Goal: Complete application form

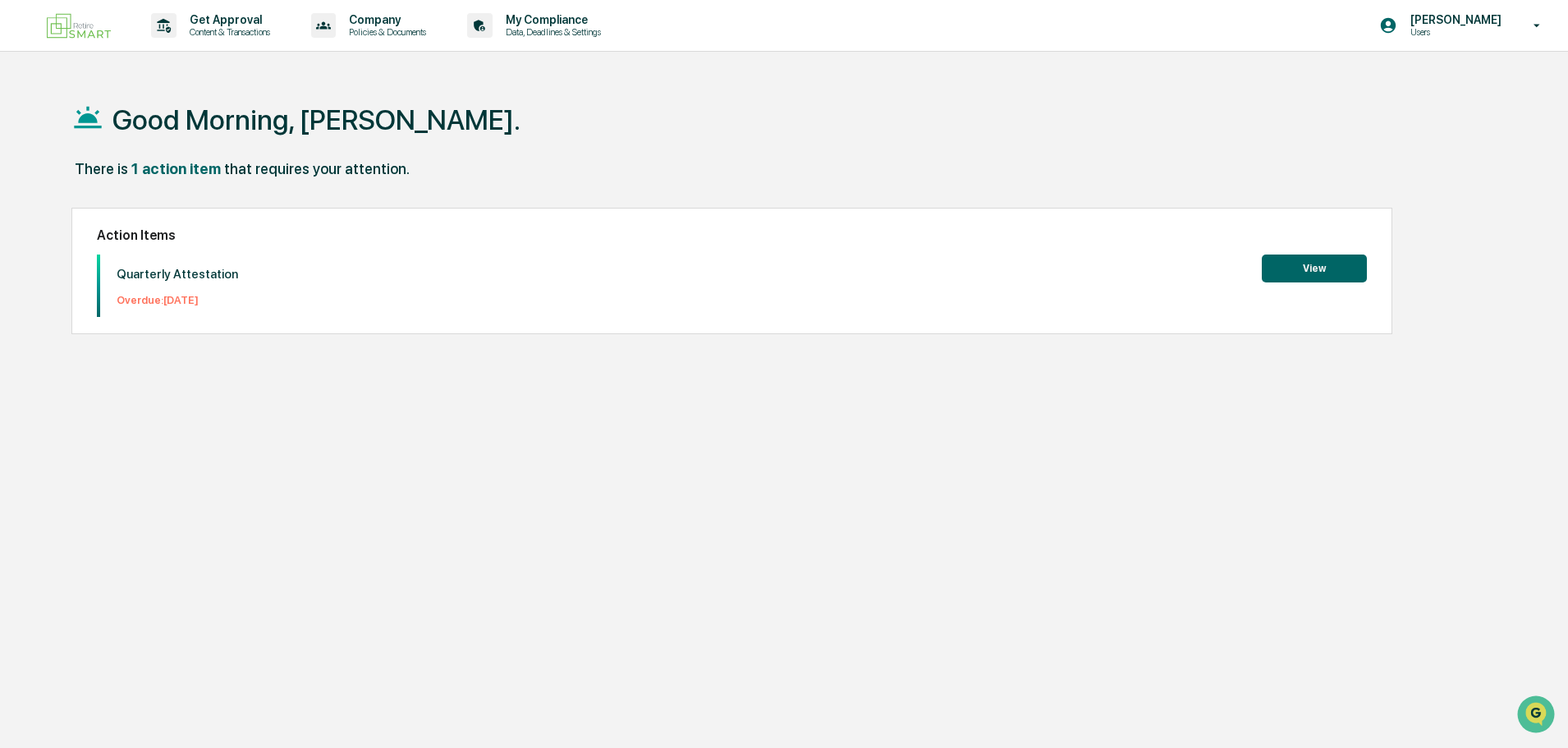
click at [1314, 268] on button "View" at bounding box center [1314, 269] width 105 height 28
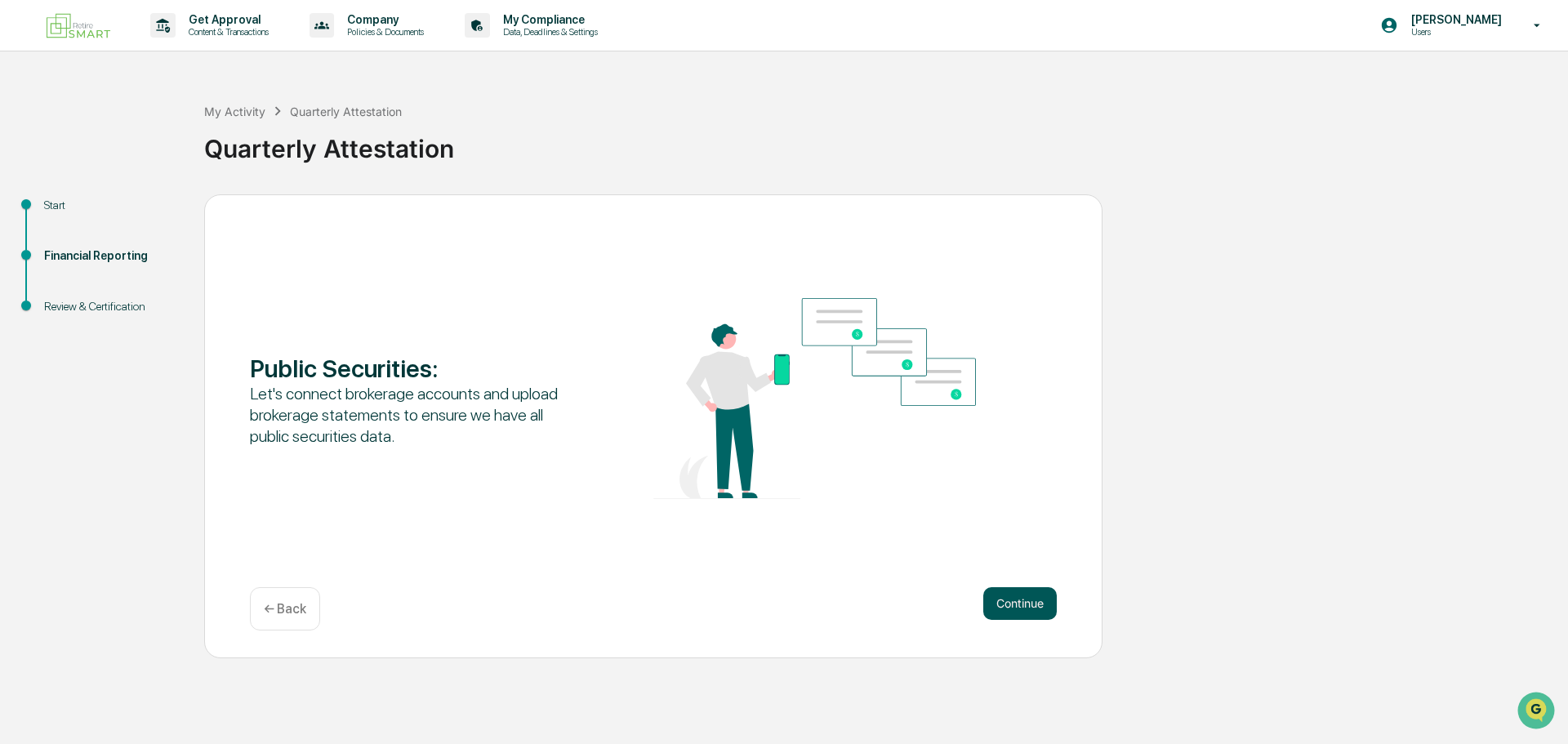
click at [1036, 604] on button "Continue" at bounding box center [1020, 602] width 74 height 32
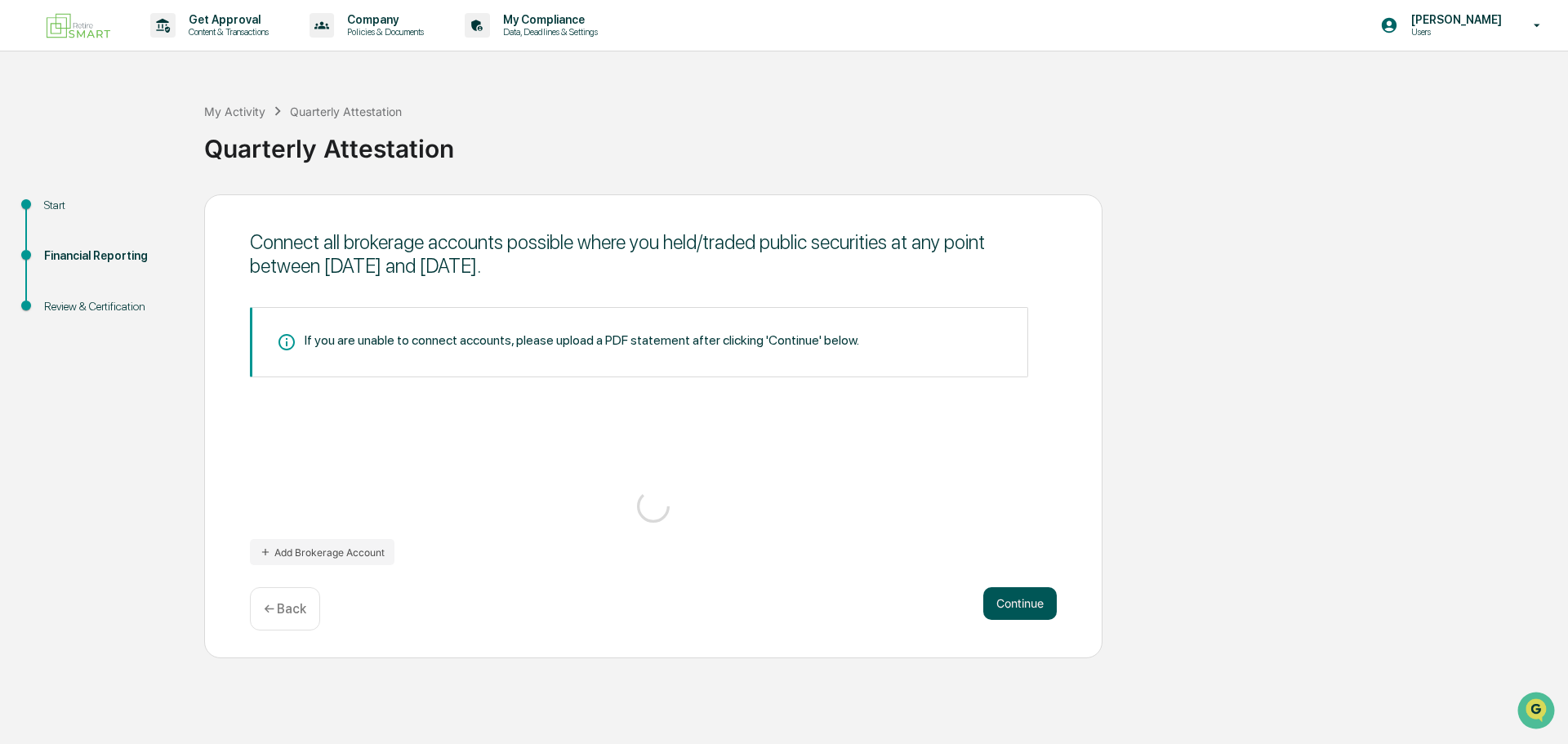
click at [1020, 607] on button "Continue" at bounding box center [1020, 602] width 74 height 32
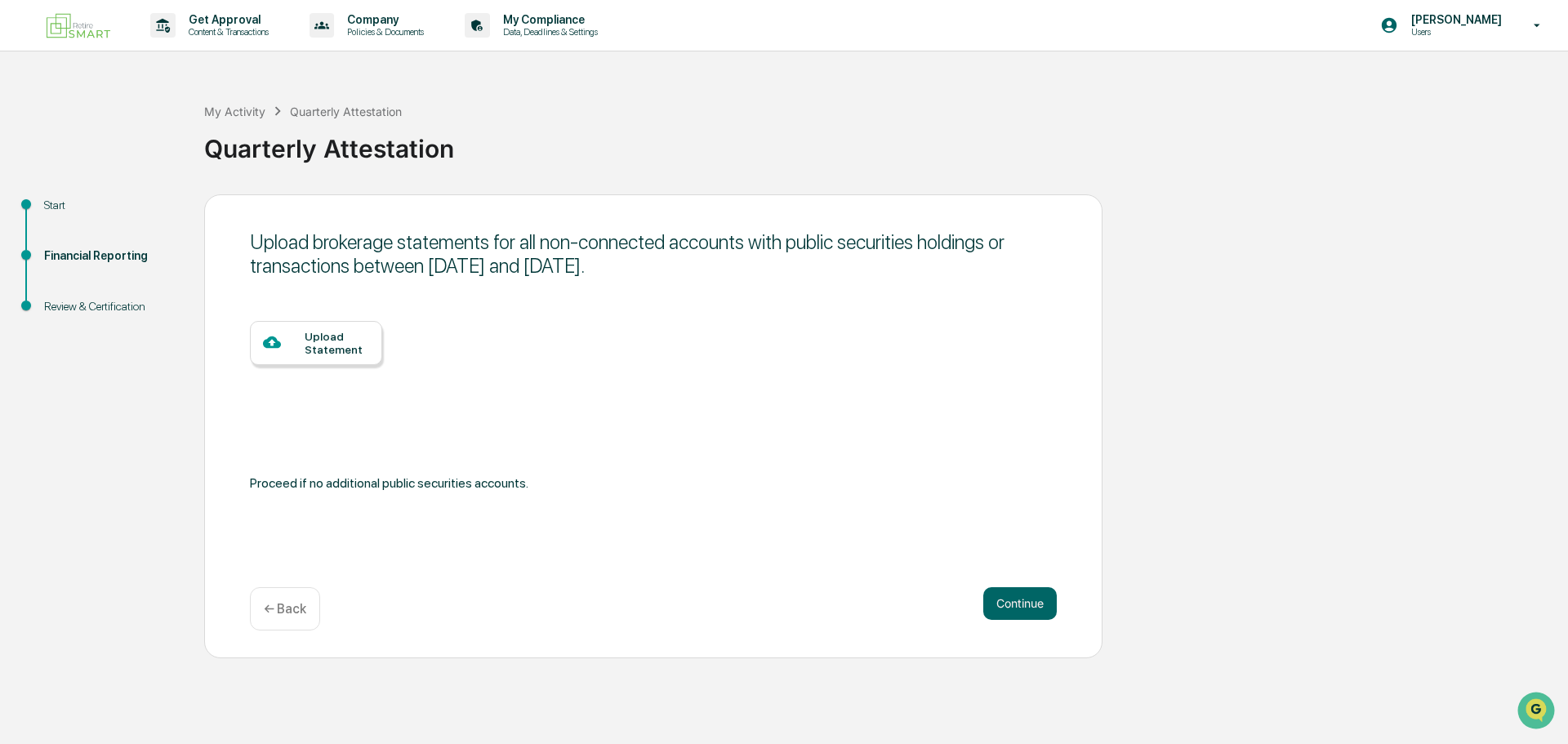
click at [339, 343] on div "Upload Statement" at bounding box center [337, 343] width 65 height 27
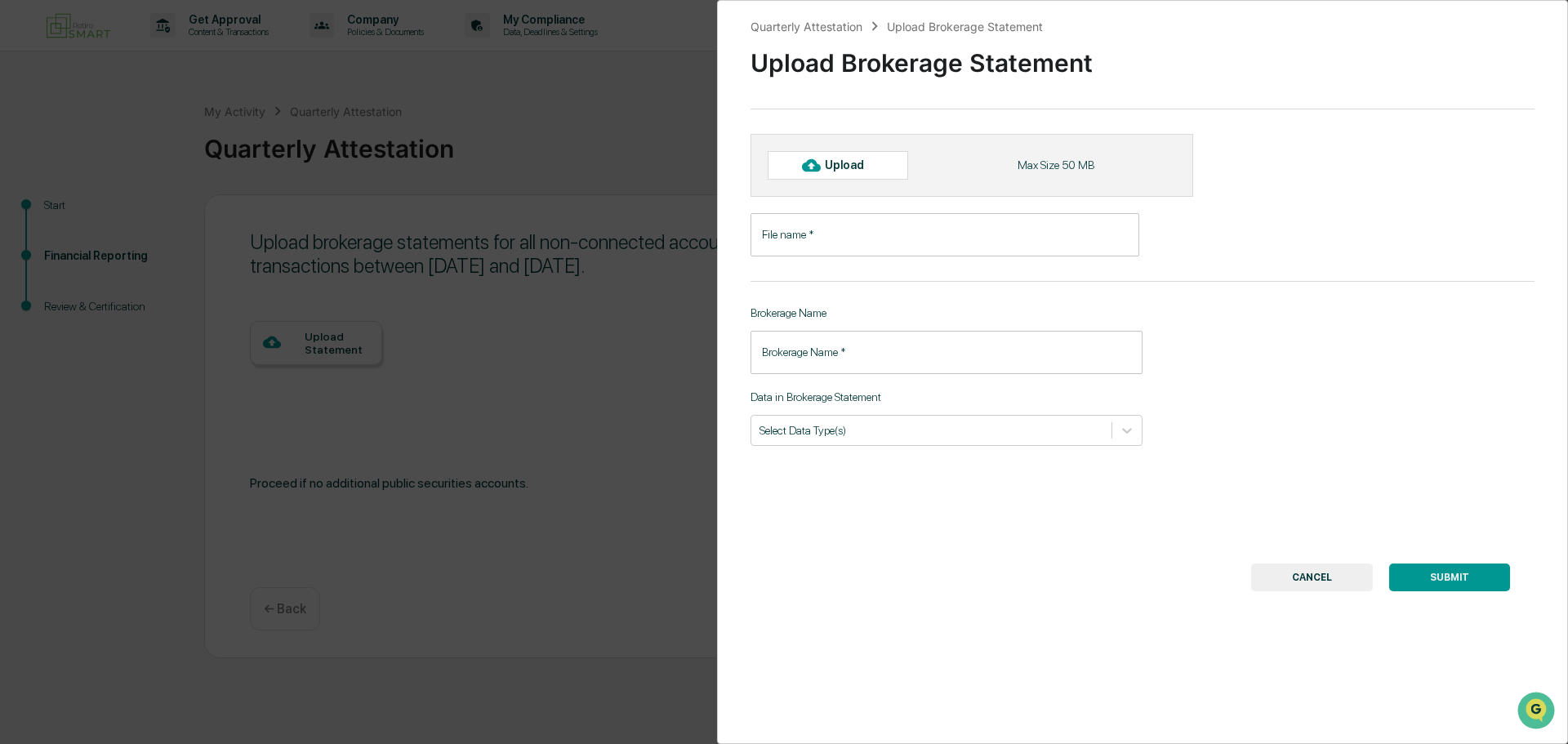
click at [852, 170] on div "Upload" at bounding box center [851, 164] width 53 height 13
type input "**********"
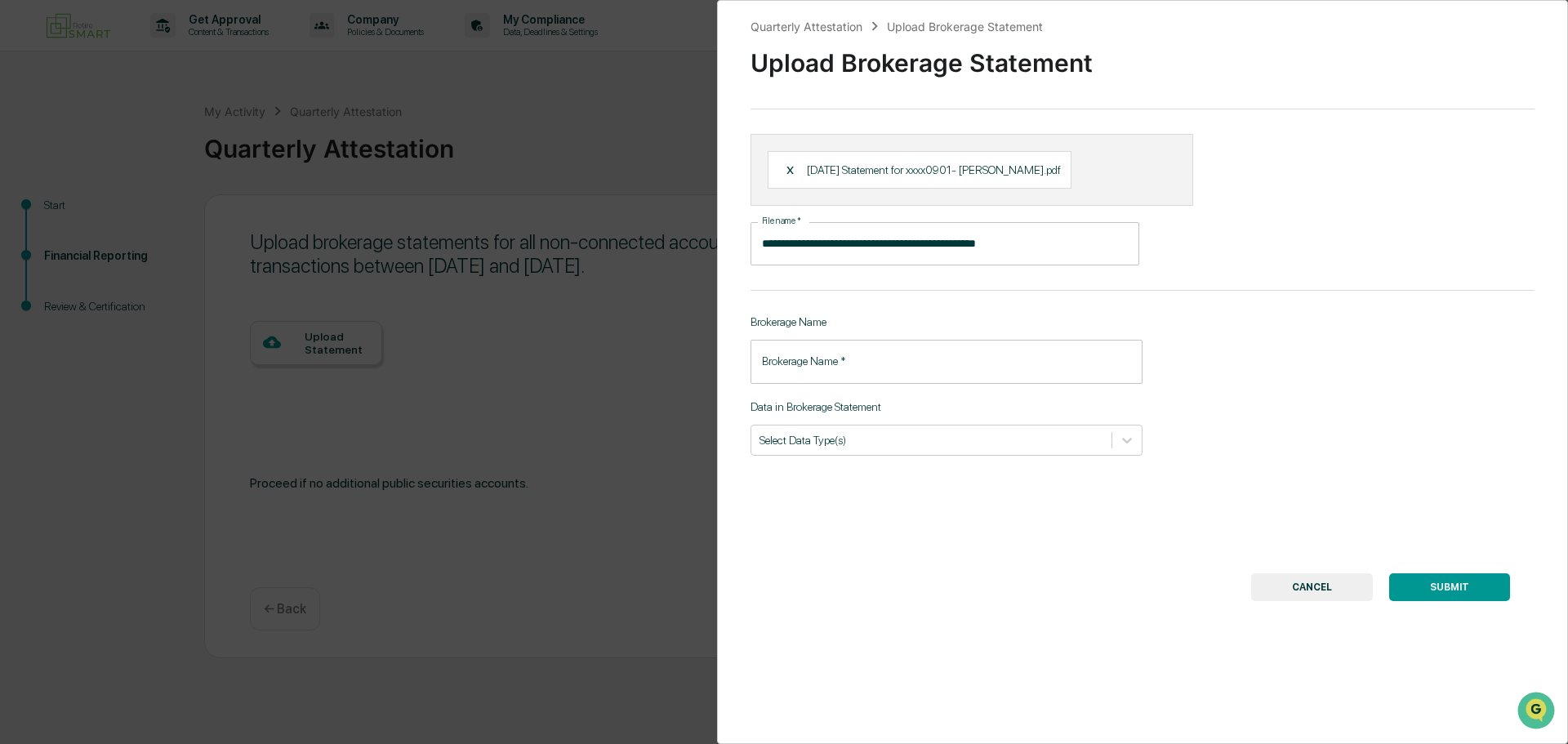
click at [952, 373] on input "Brokerage Name   *" at bounding box center [946, 362] width 392 height 43
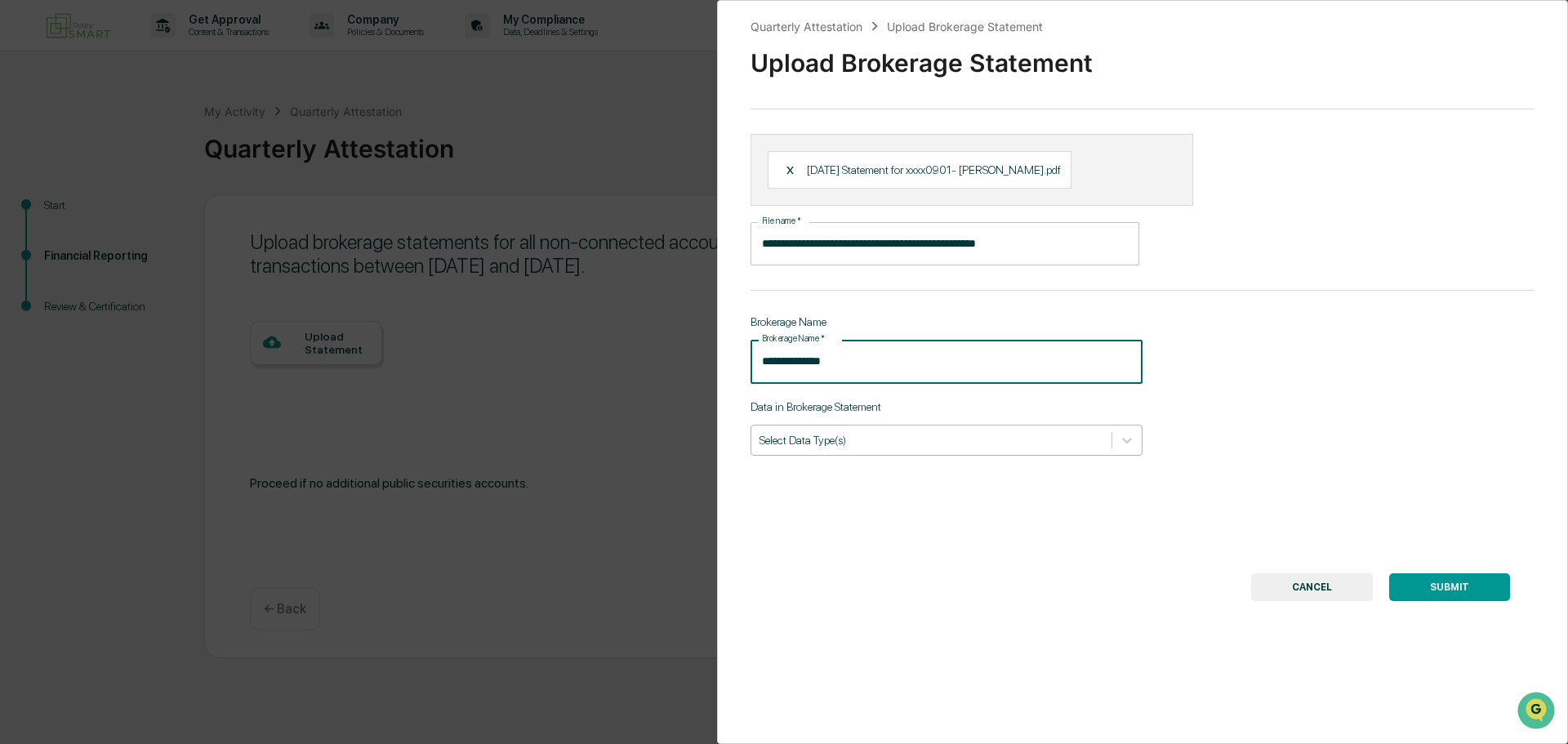
type input "**********"
click at [987, 440] on div "Select Data Type(s)" at bounding box center [946, 440] width 392 height 31
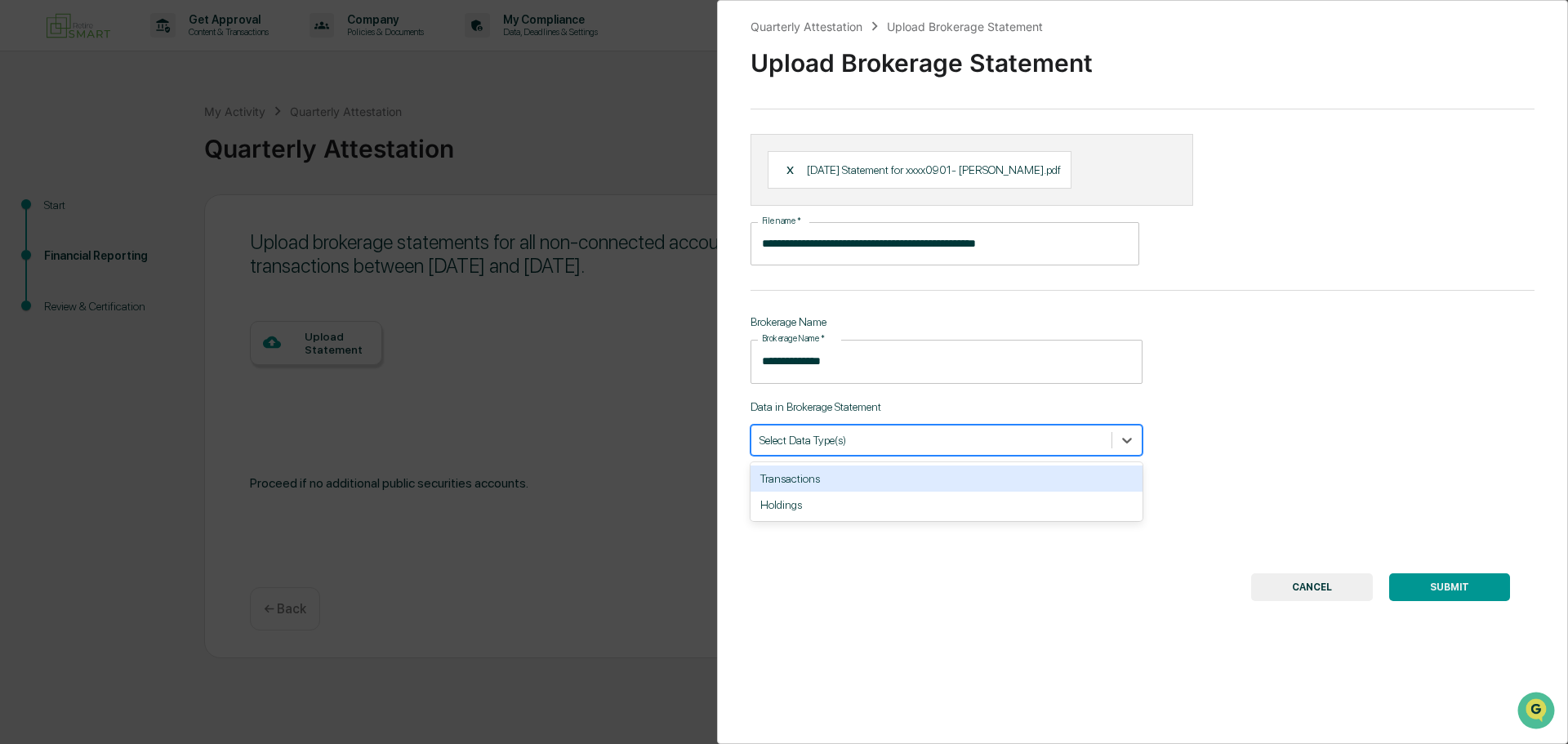
click at [1365, 377] on div "**********" at bounding box center [1143, 372] width 851 height 744
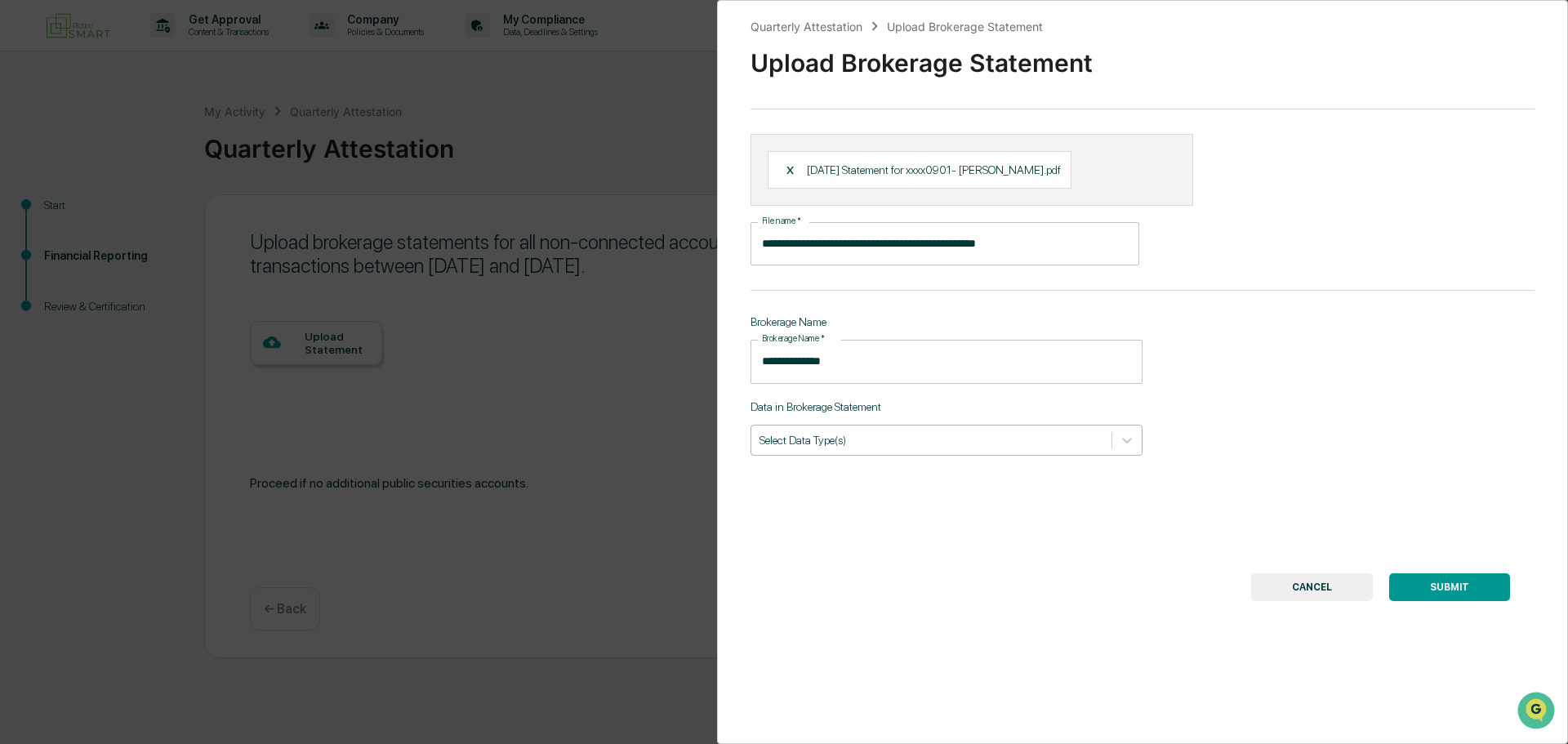
click at [916, 444] on div "Select Data Type(s)" at bounding box center [931, 439] width 360 height 22
click at [1119, 448] on icon at bounding box center [1126, 440] width 17 height 17
click at [855, 447] on div at bounding box center [931, 440] width 344 height 16
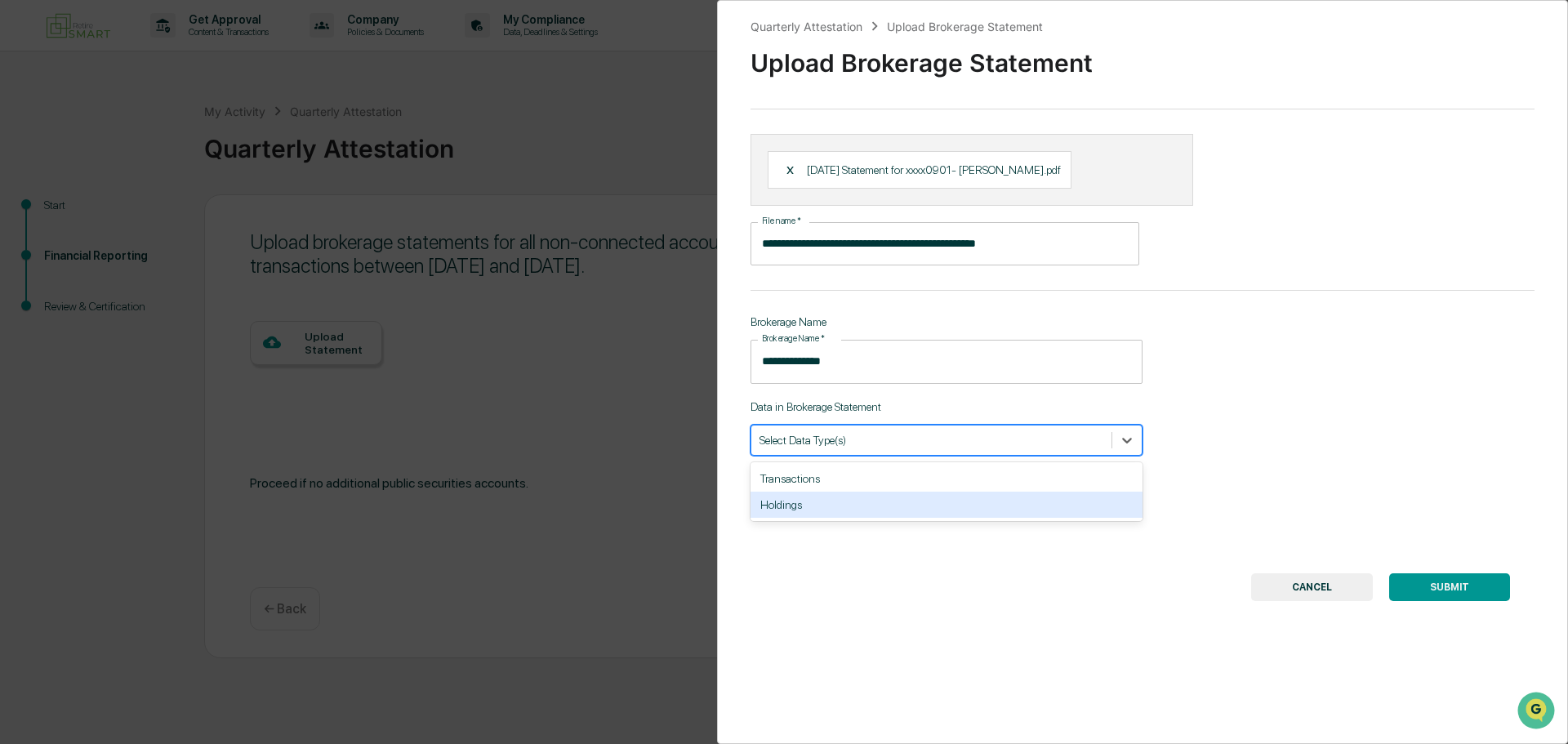
click at [848, 518] on div "Holdings" at bounding box center [946, 504] width 392 height 27
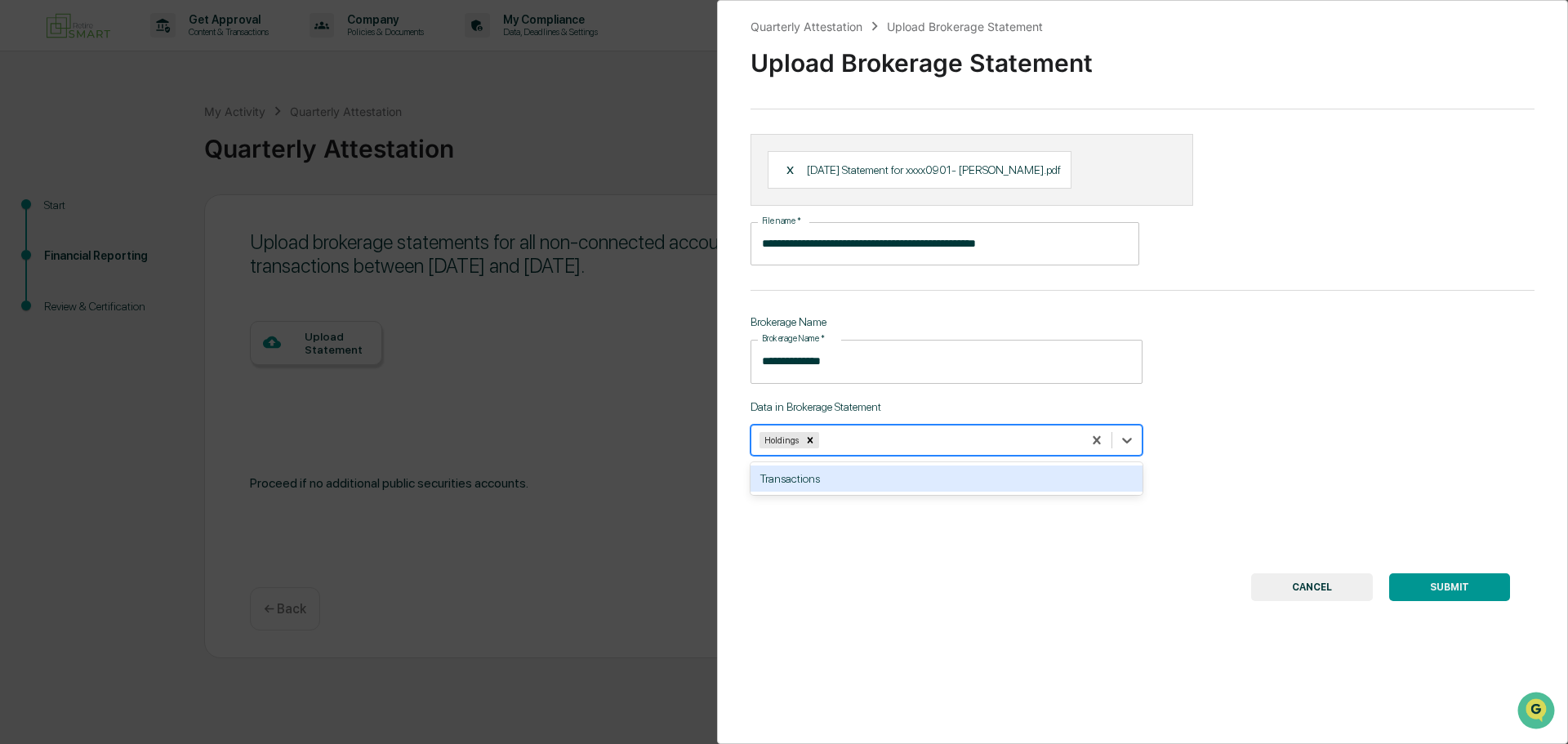
click at [1438, 600] on button "SUBMIT" at bounding box center [1449, 587] width 121 height 28
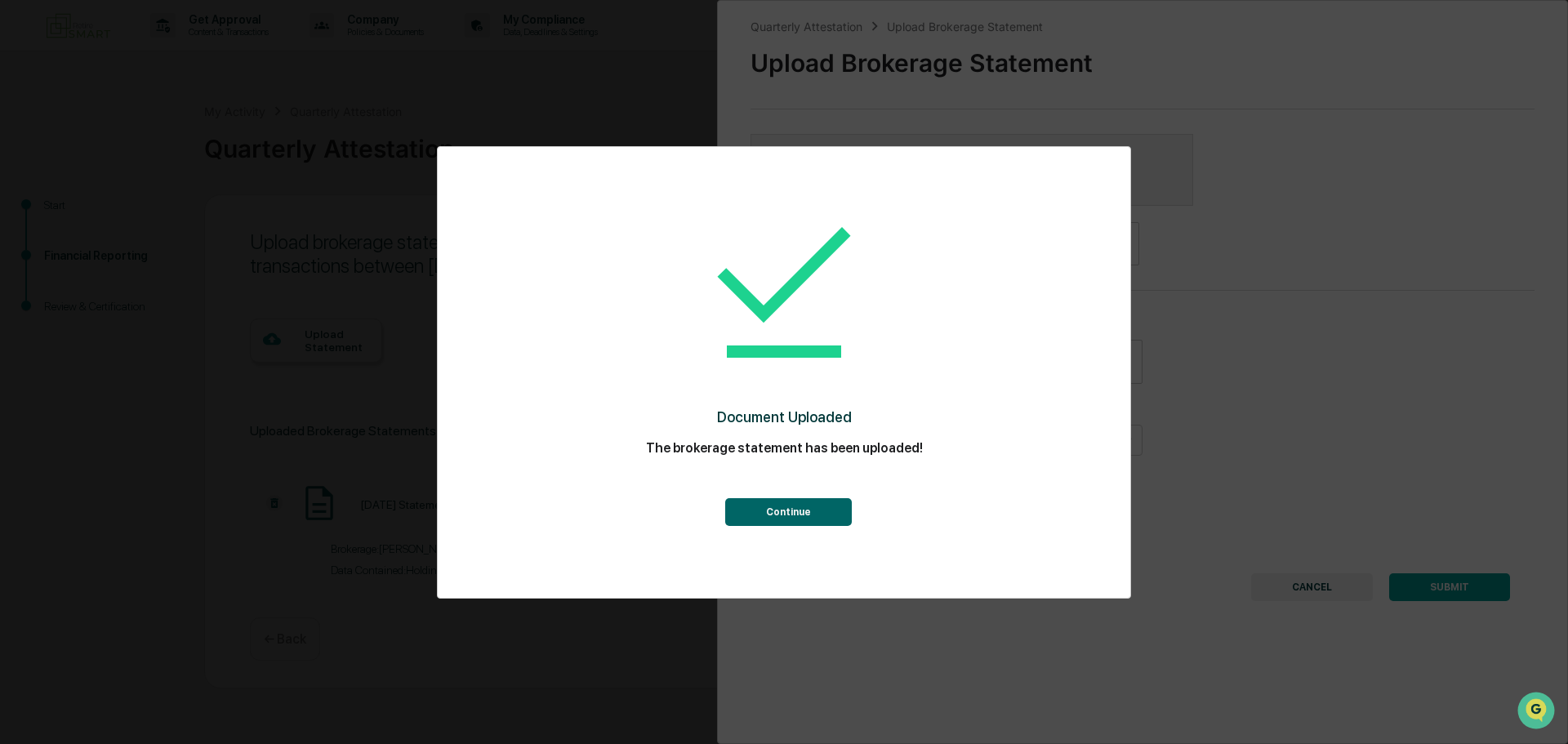
click at [800, 513] on button "Continue" at bounding box center [788, 512] width 127 height 28
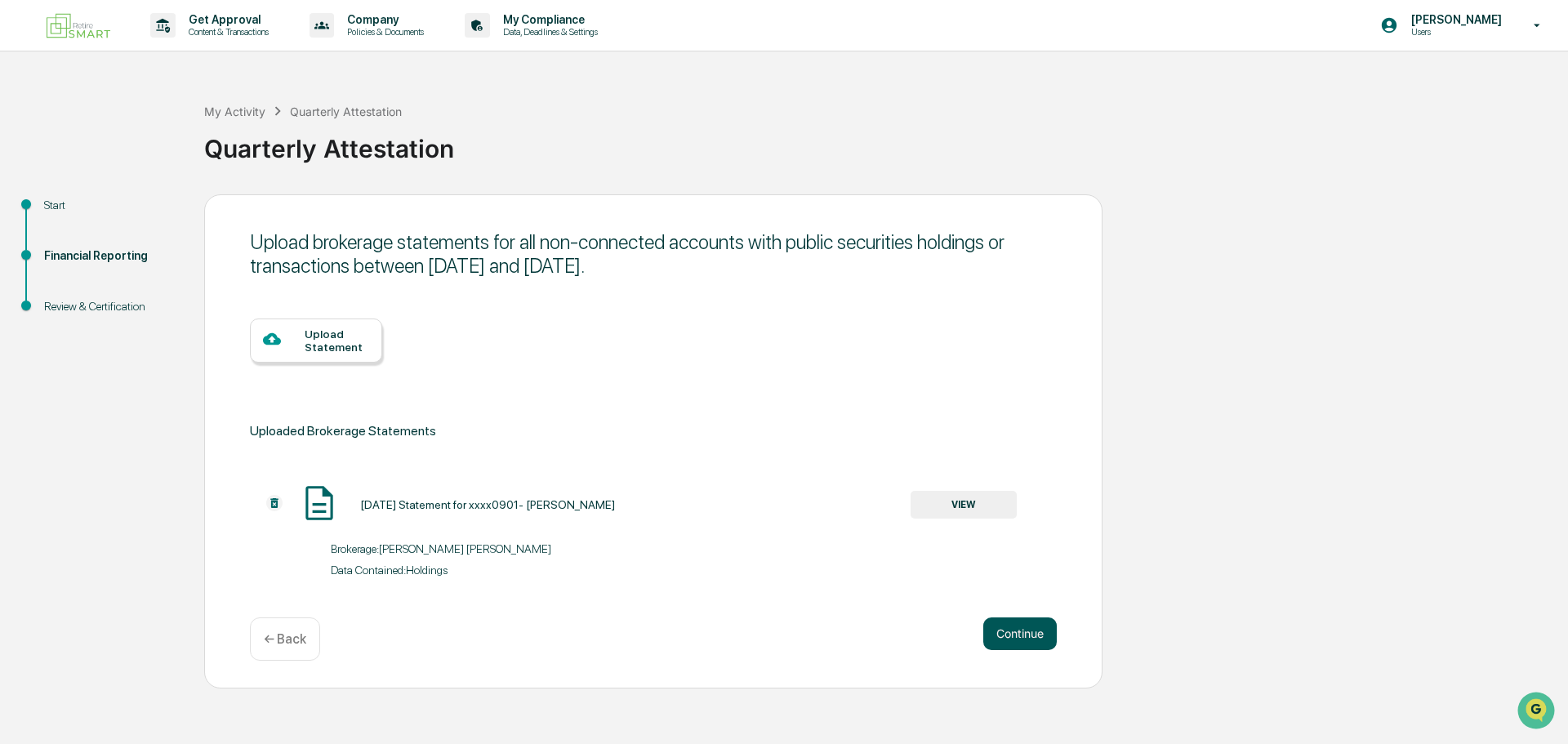
click at [1039, 642] on button "Continue" at bounding box center [1020, 633] width 74 height 32
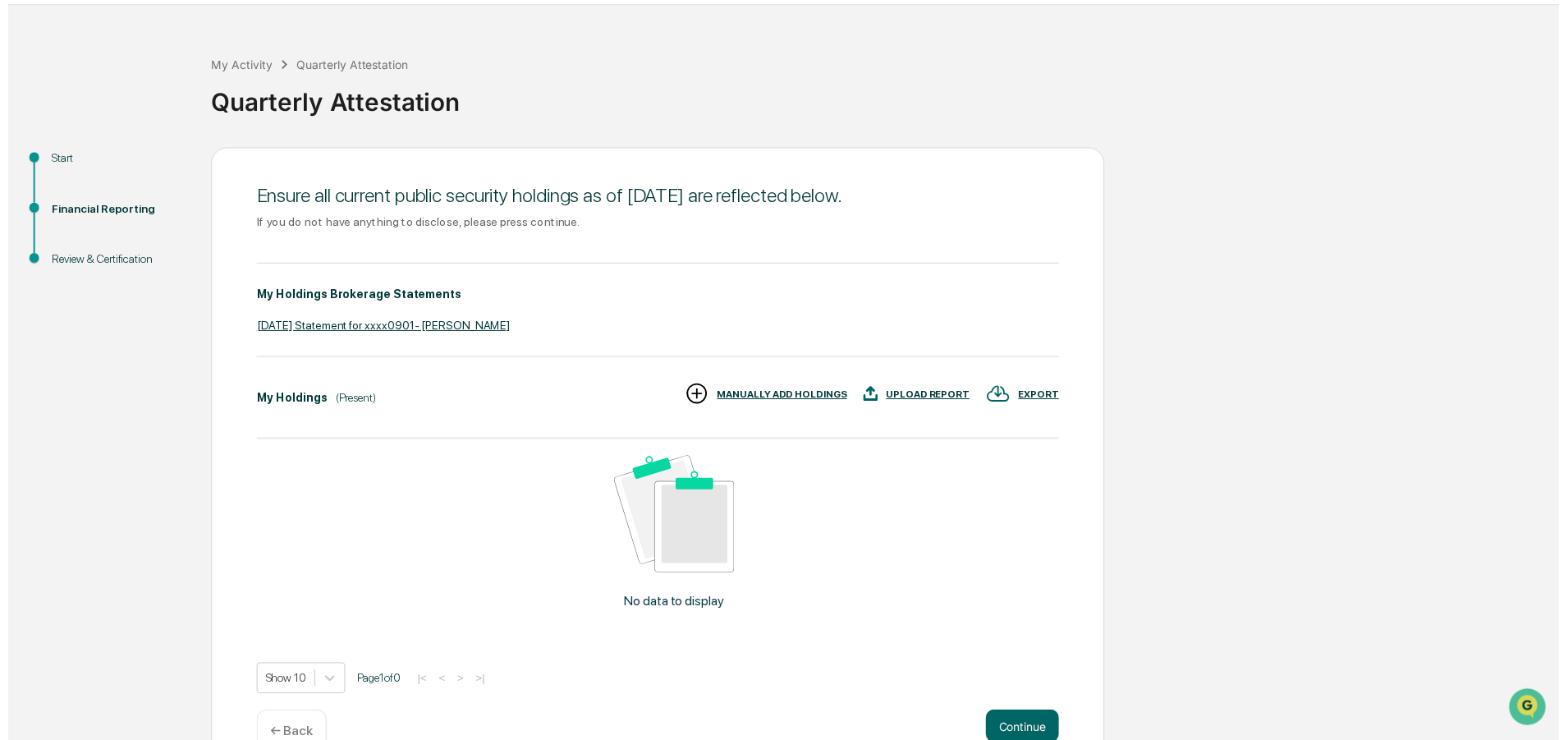
scroll to position [87, 0]
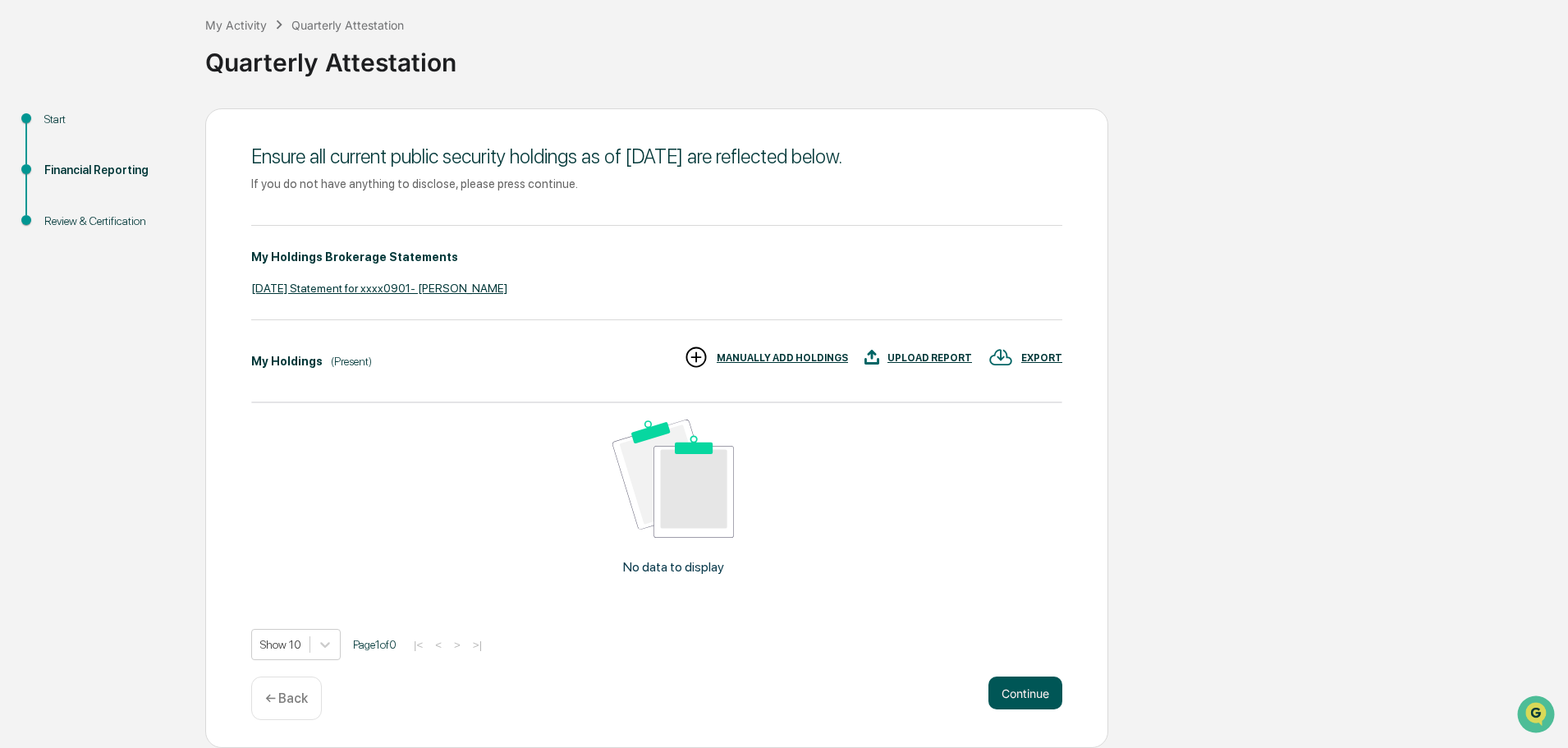
click at [1012, 688] on button "Continue" at bounding box center [1026, 693] width 74 height 33
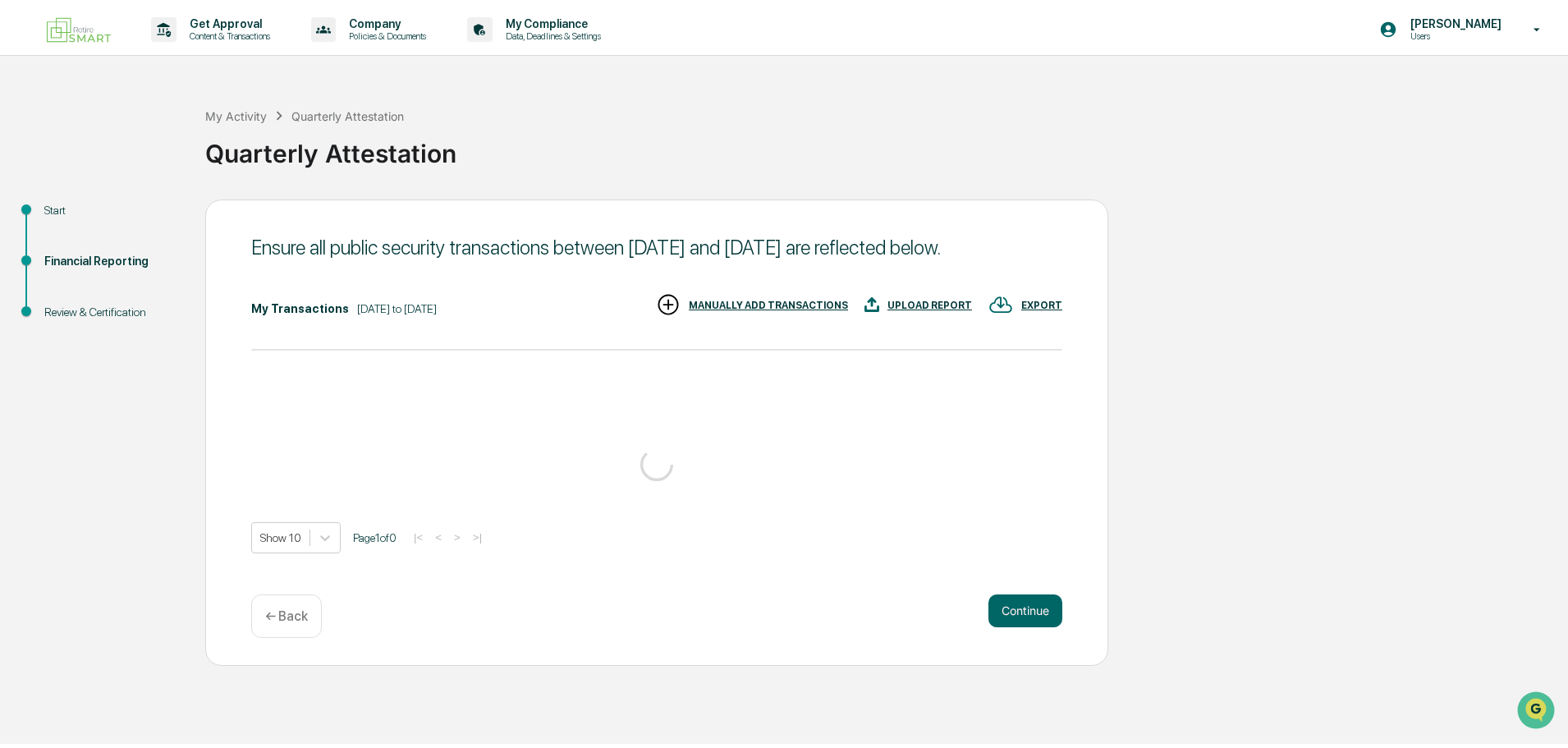
scroll to position [0, 0]
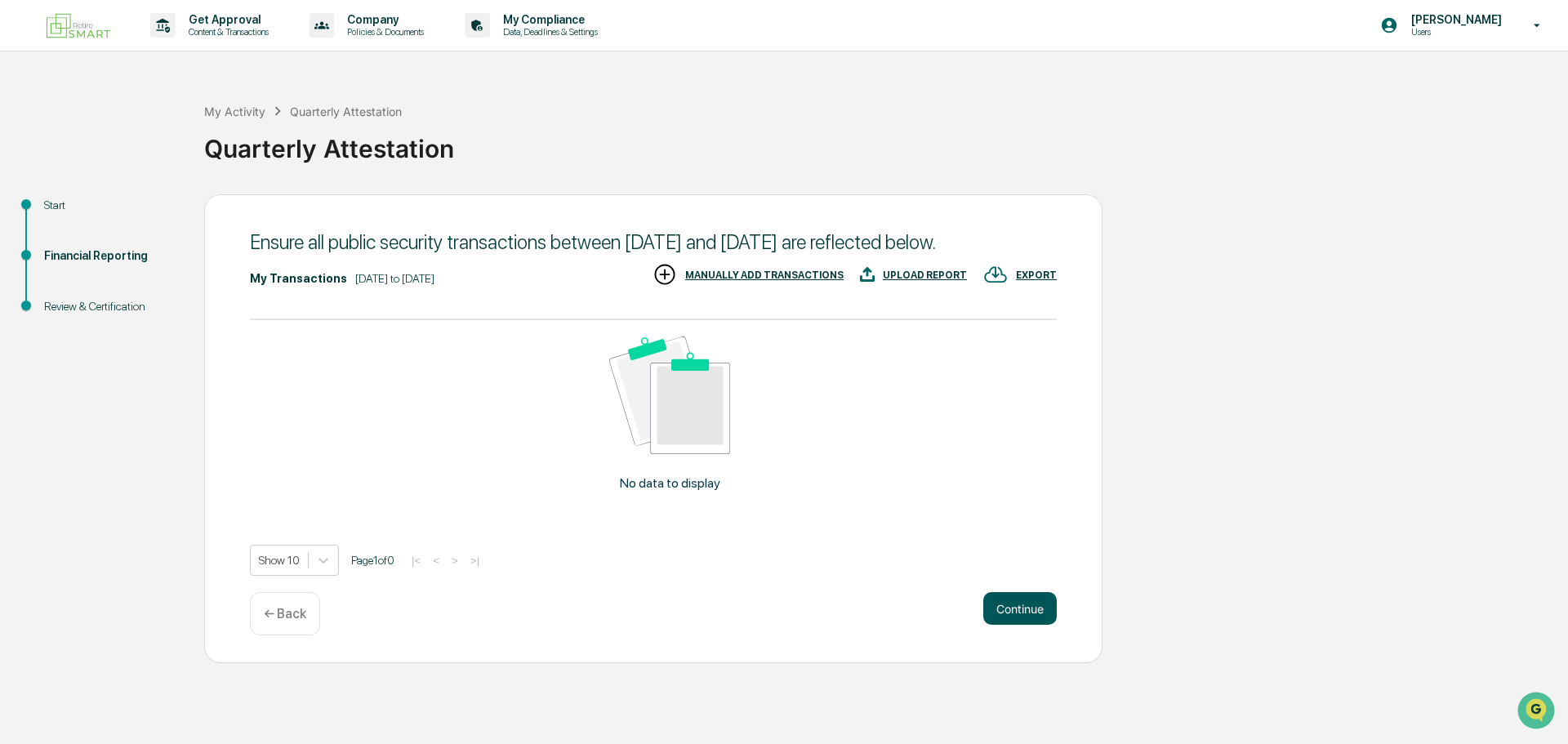
click at [1022, 625] on button "Continue" at bounding box center [1020, 607] width 74 height 32
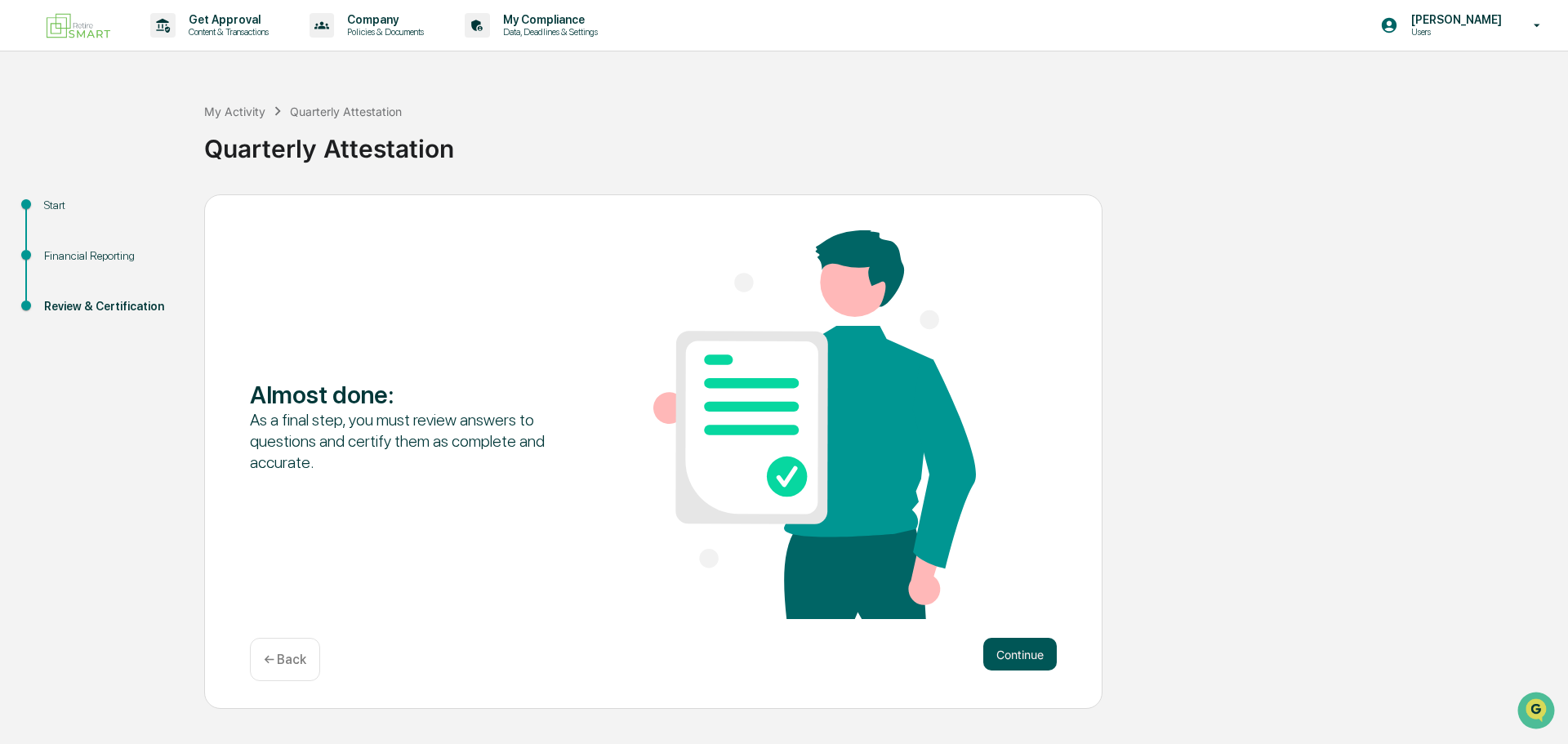
click at [1015, 651] on button "Continue" at bounding box center [1020, 654] width 74 height 32
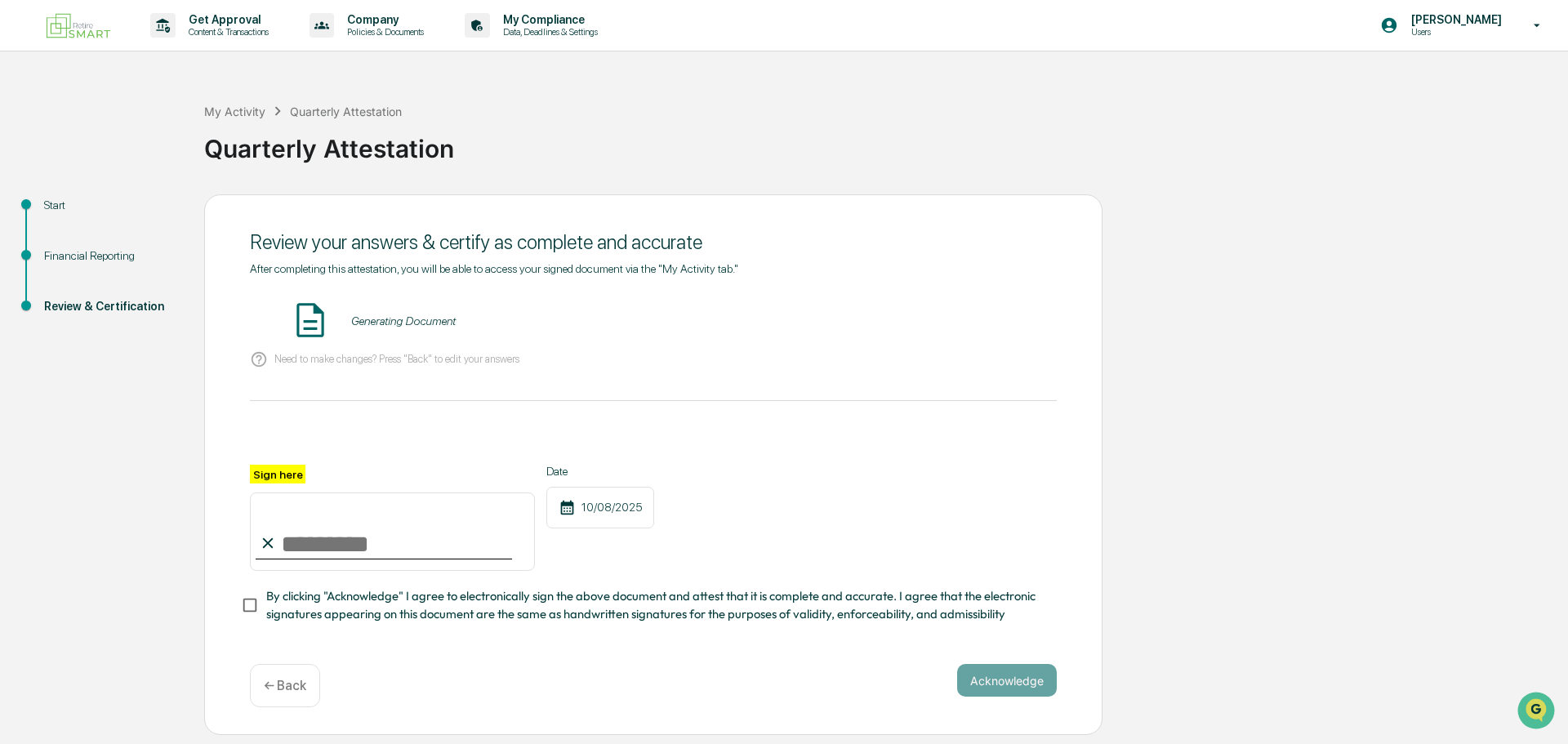
click at [331, 534] on input "Sign here" at bounding box center [392, 532] width 285 height 79
type input "**********"
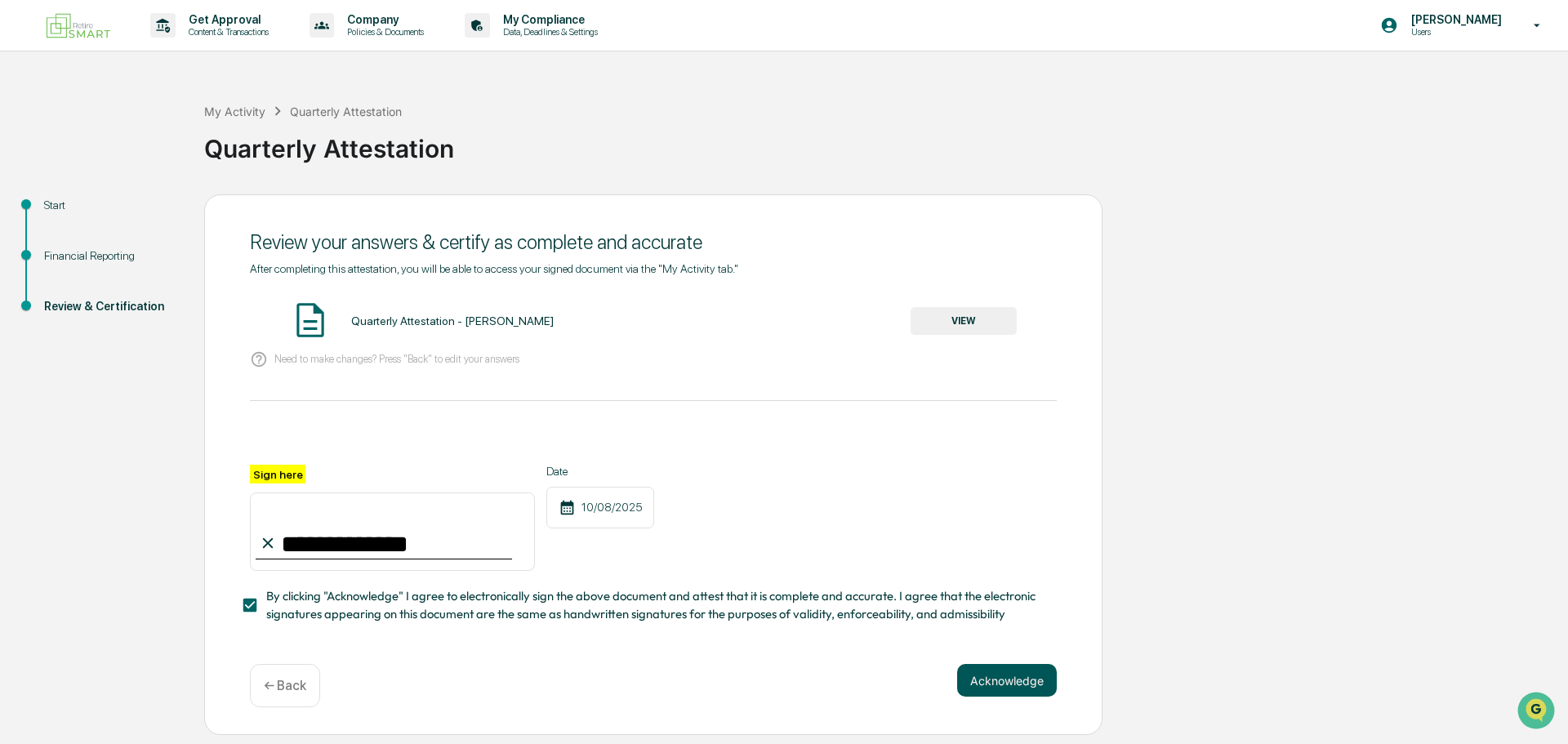
click at [1012, 688] on button "Acknowledge" at bounding box center [1006, 680] width 99 height 32
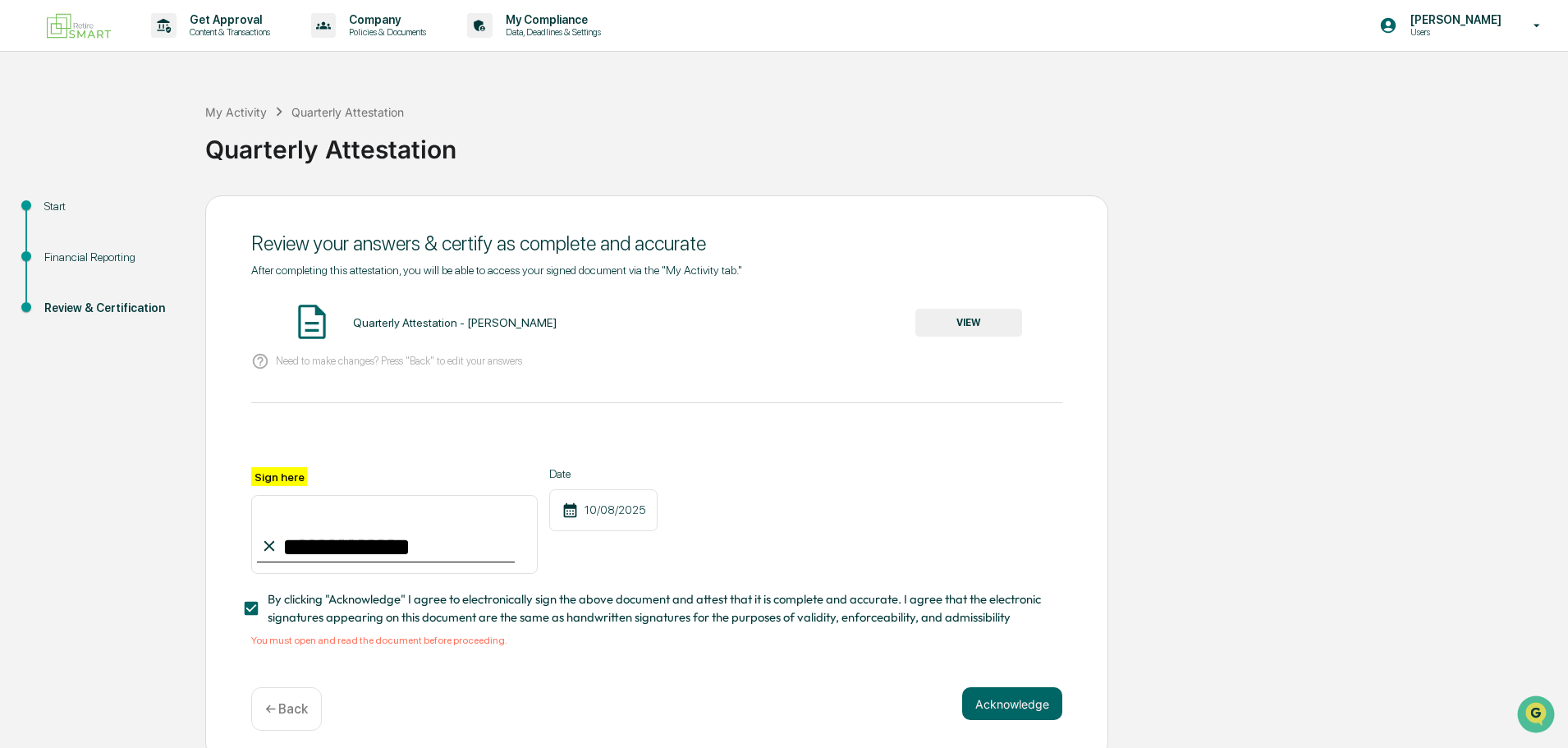
click at [950, 324] on button "VIEW" at bounding box center [969, 322] width 107 height 28
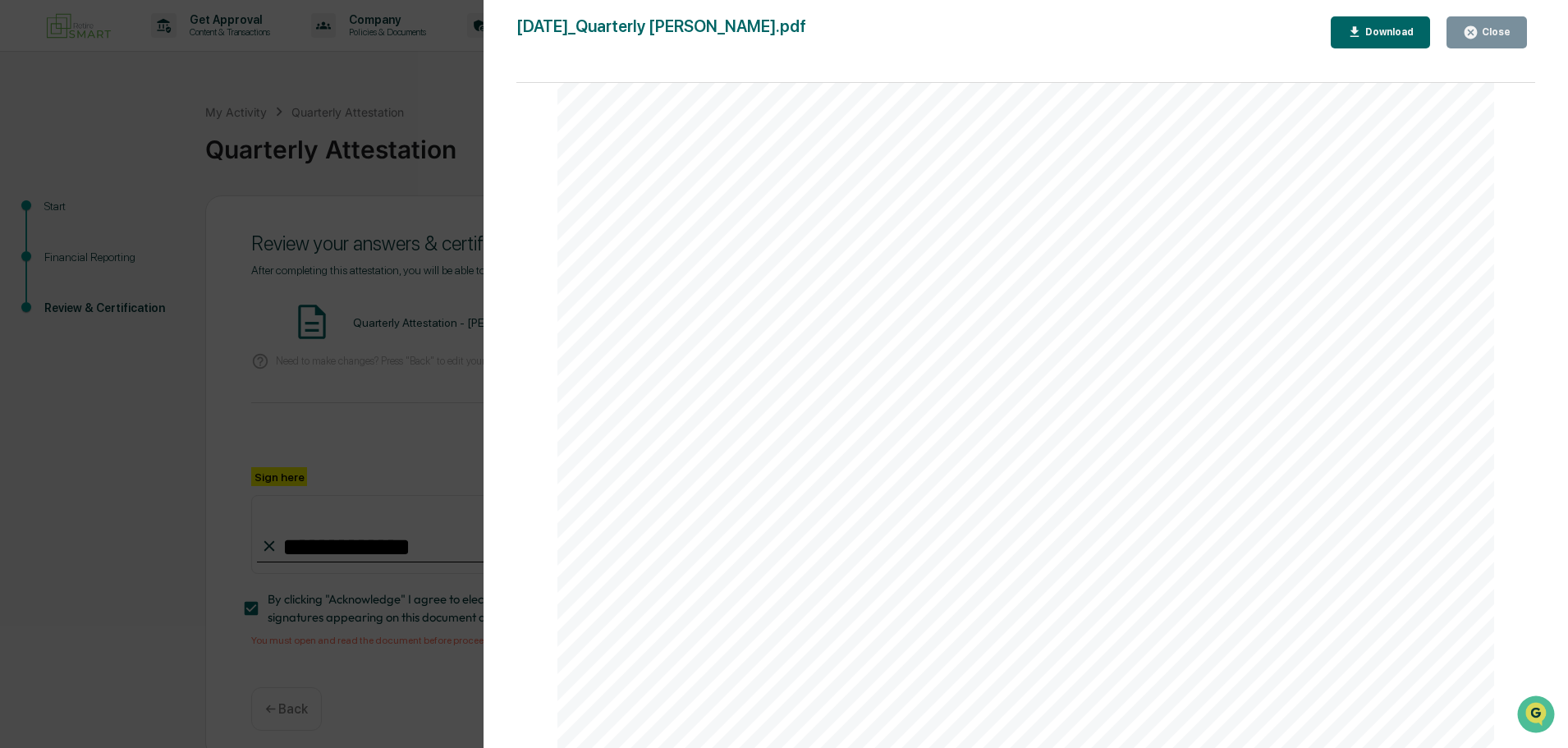
scroll to position [14973, 0]
click at [1502, 26] on div "Close" at bounding box center [1487, 33] width 47 height 16
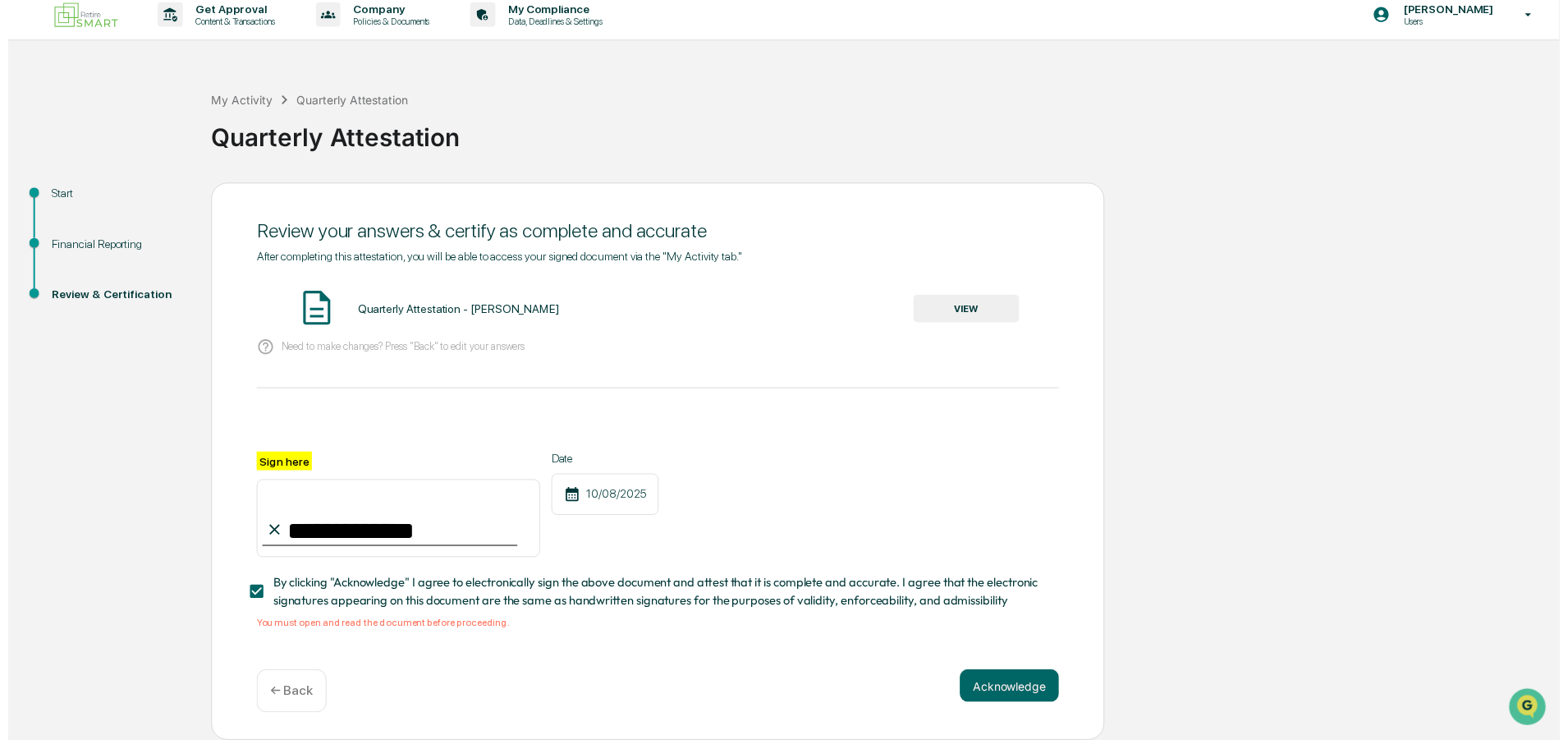
scroll to position [16, 0]
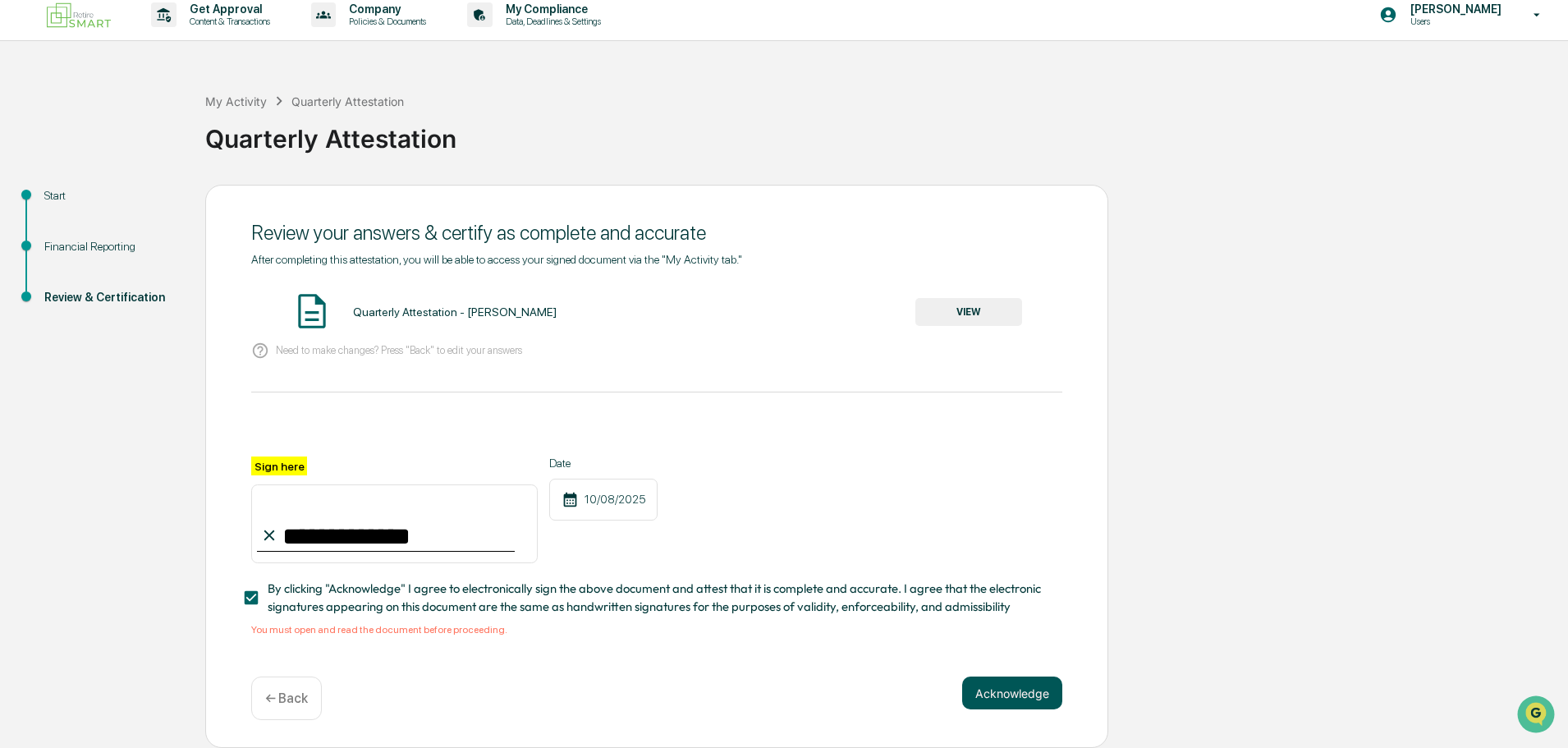
click at [983, 688] on button "Acknowledge" at bounding box center [1012, 693] width 100 height 33
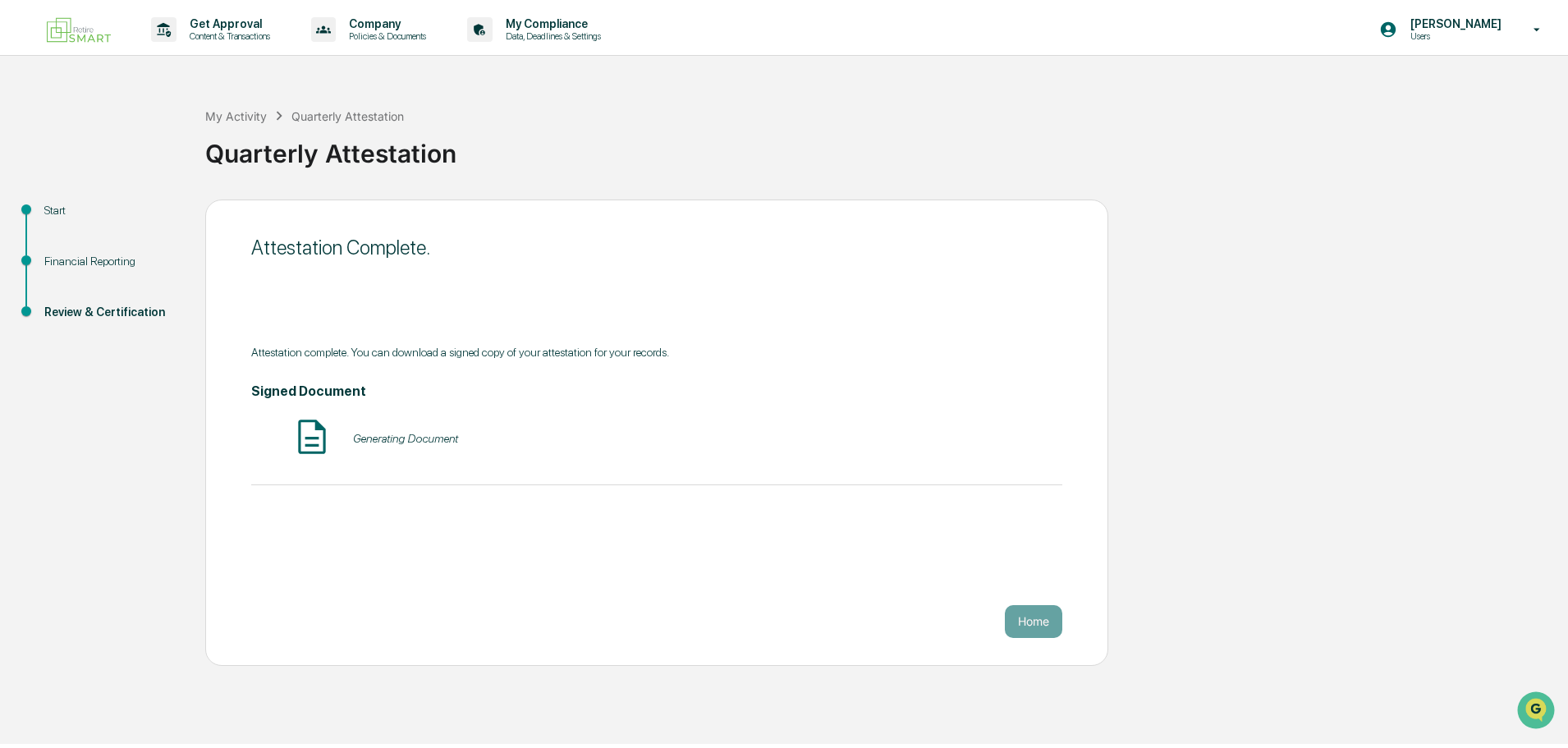
scroll to position [0, 0]
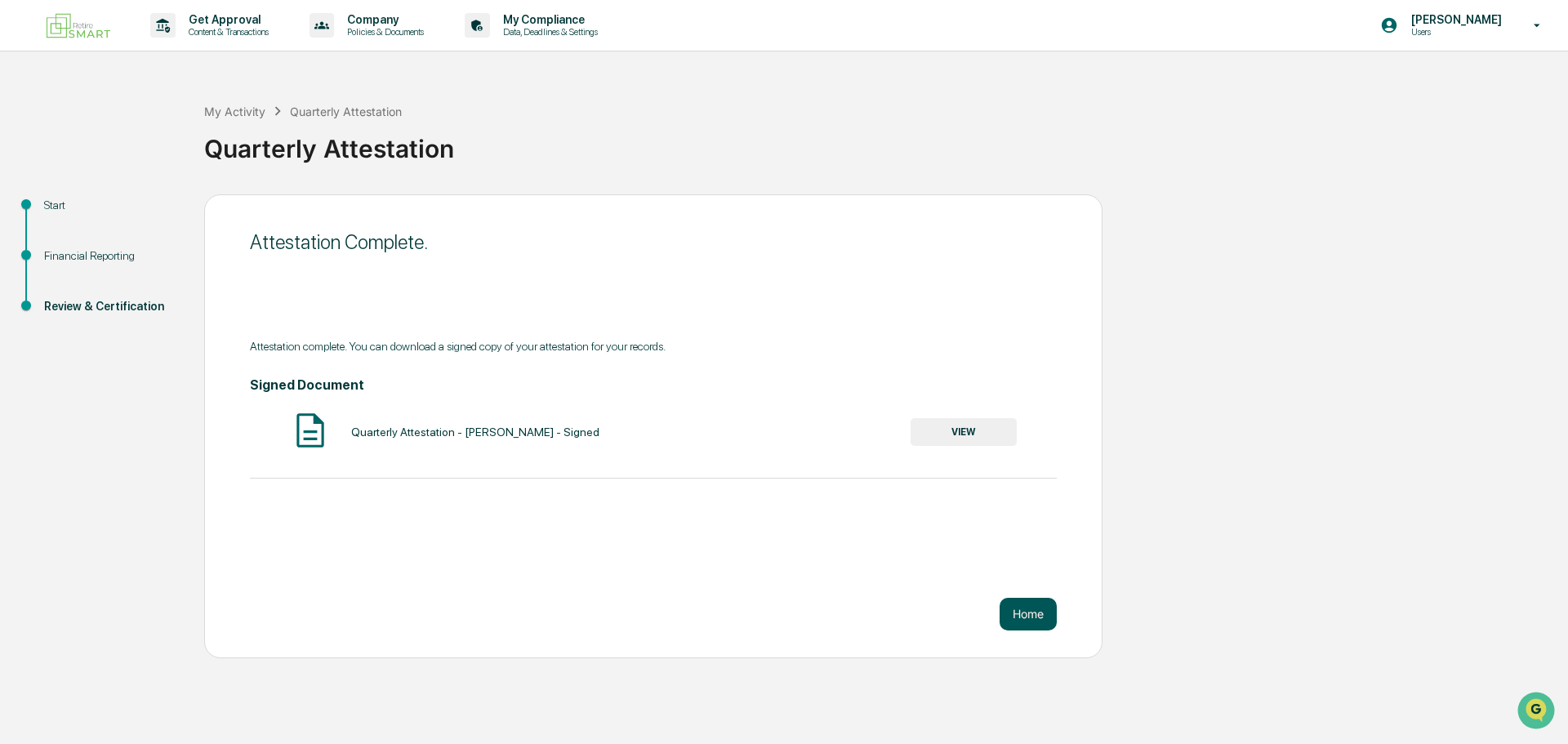
click at [1021, 620] on button "Home" at bounding box center [1028, 613] width 57 height 32
